Goal: Task Accomplishment & Management: Manage account settings

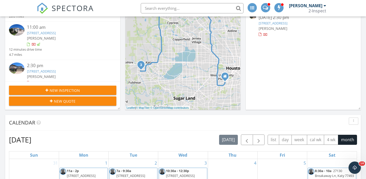
scroll to position [154, 0]
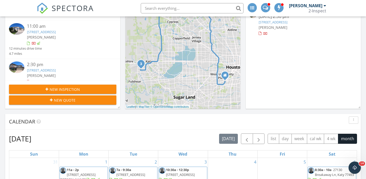
click at [42, 70] on link "[STREET_ADDRESS]" at bounding box center [41, 70] width 29 height 5
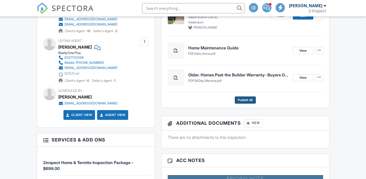
scroll to position [257, 0]
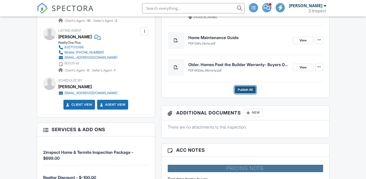
click at [247, 90] on span "Publish All" at bounding box center [245, 89] width 15 height 5
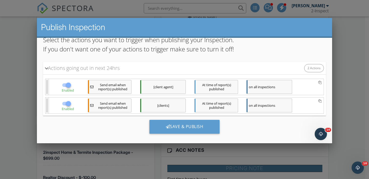
scroll to position [65, 0]
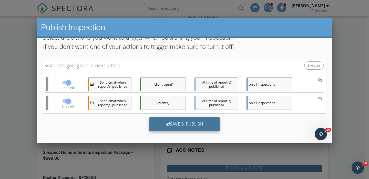
click at [203, 123] on div "Save & Publish" at bounding box center [185, 124] width 71 height 14
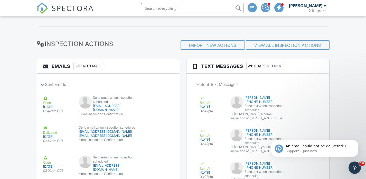
scroll to position [893, 0]
